Goal: Check status: Check status

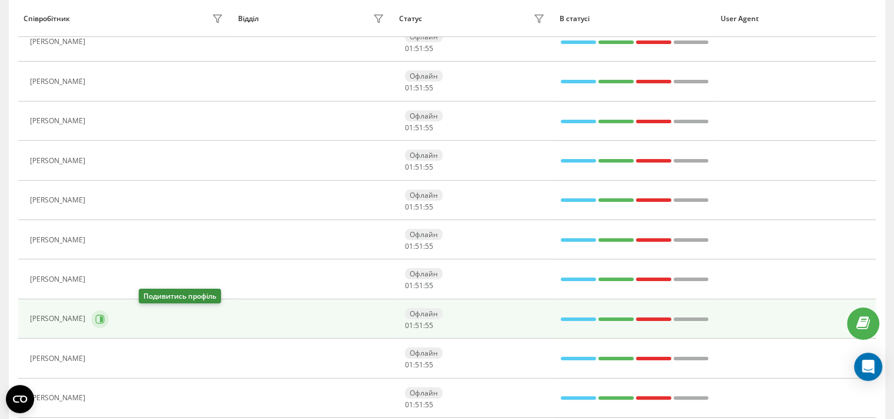
click at [103, 319] on icon at bounding box center [101, 319] width 3 height 6
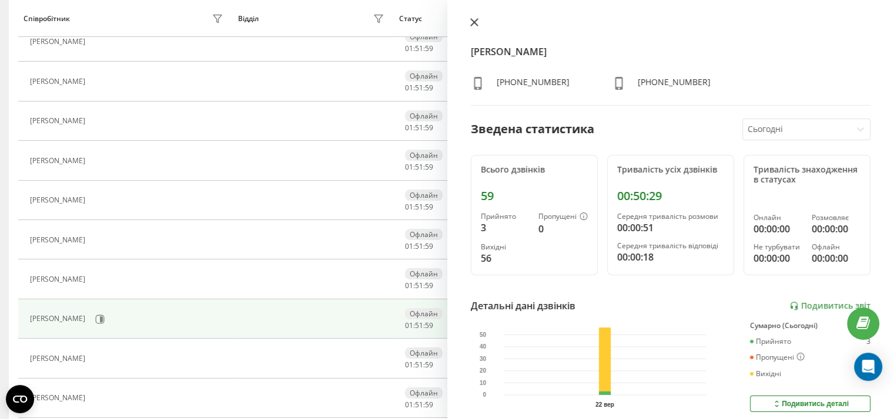
drag, startPoint x: 472, startPoint y: 23, endPoint x: 475, endPoint y: 13, distance: 10.3
click at [472, 24] on icon at bounding box center [474, 22] width 8 height 8
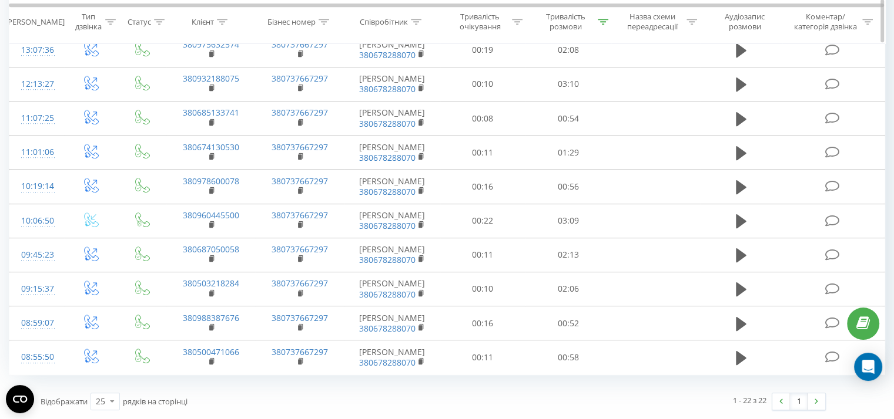
click at [600, 24] on icon at bounding box center [602, 22] width 11 height 6
click at [601, 315] on span "OK" at bounding box center [592, 324] width 33 height 18
